Goal: Find contact information: Find contact information

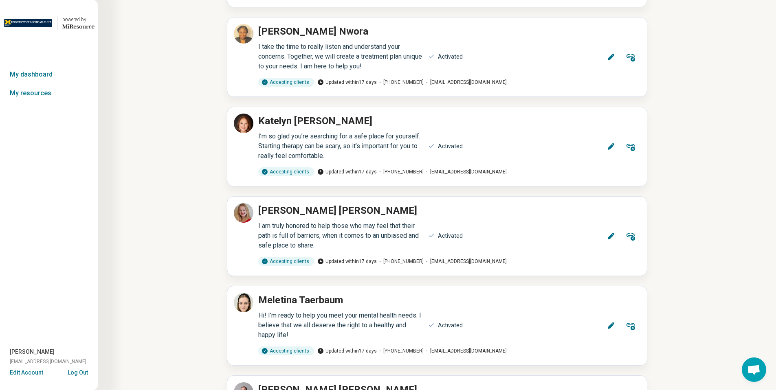
scroll to position [504, 0]
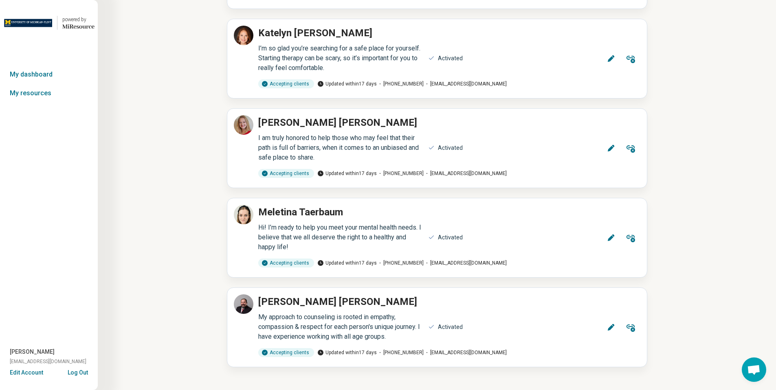
click at [84, 373] on button "Log Out" at bounding box center [78, 372] width 20 height 7
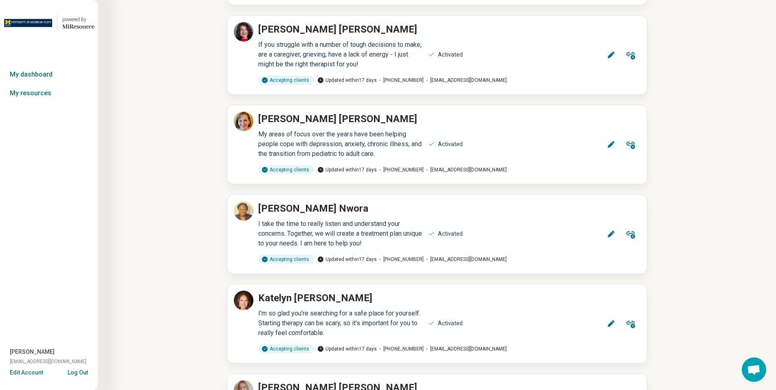
scroll to position [240, 0]
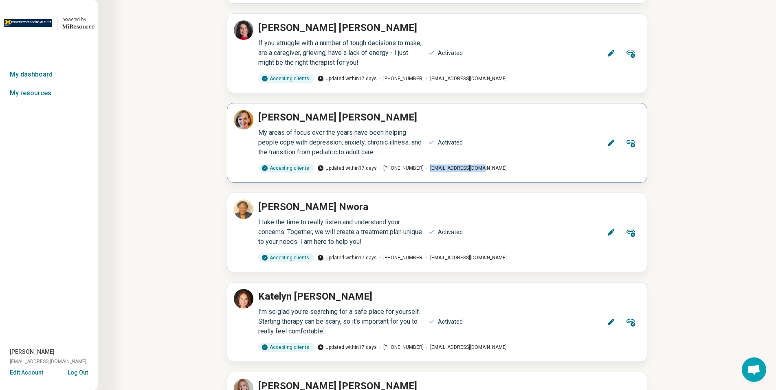
drag, startPoint x: 478, startPoint y: 168, endPoint x: 473, endPoint y: 170, distance: 5.3
click at [473, 170] on div "Accepting clients Updated within 17 days (707) 815-0374 heartmind6@yahoo.com" at bounding box center [421, 168] width 335 height 9
copy span "heartmind6@yahoo.com"
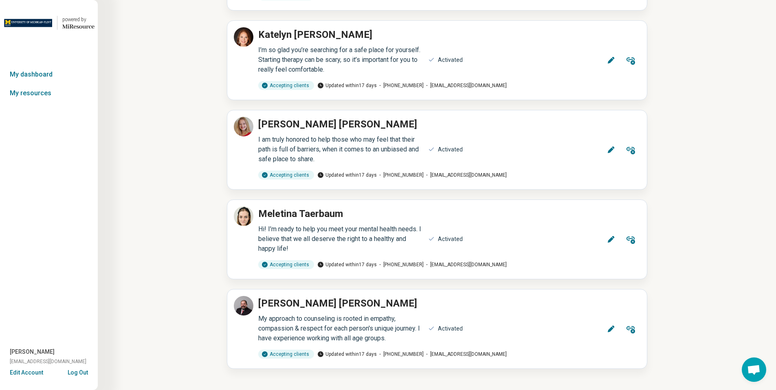
scroll to position [504, 0]
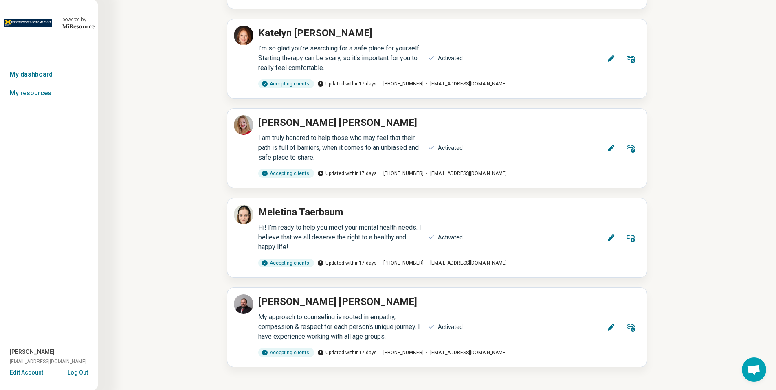
click at [74, 369] on button "Log Out" at bounding box center [78, 372] width 20 height 7
